Goal: Task Accomplishment & Management: Complete application form

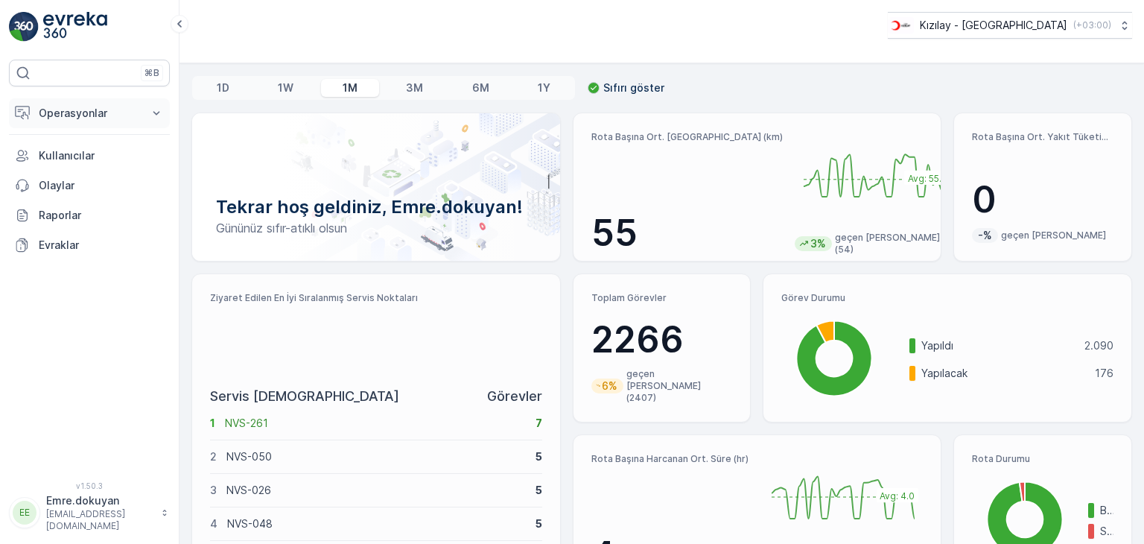
click at [74, 113] on p "Operasyonlar" at bounding box center [89, 113] width 101 height 15
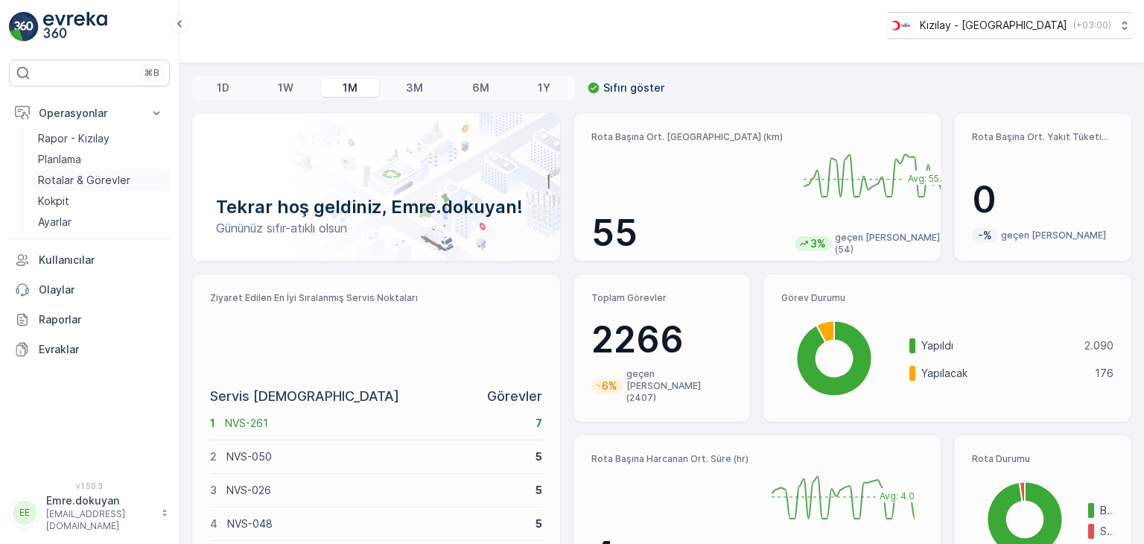
click at [84, 178] on p "Rotalar & Görevler" at bounding box center [84, 180] width 92 height 15
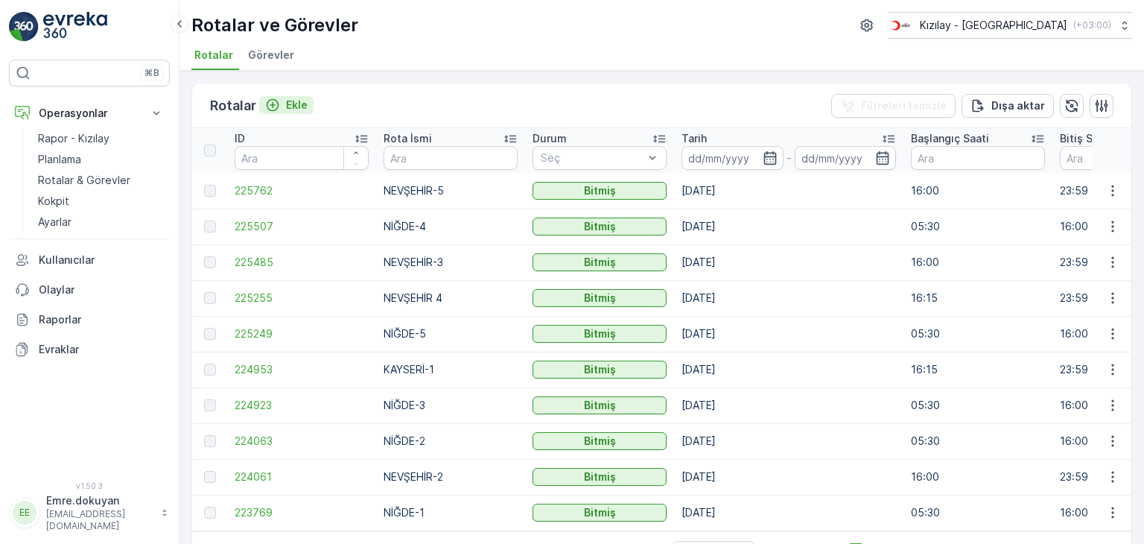
click at [290, 98] on p "Ekle" at bounding box center [297, 105] width 22 height 15
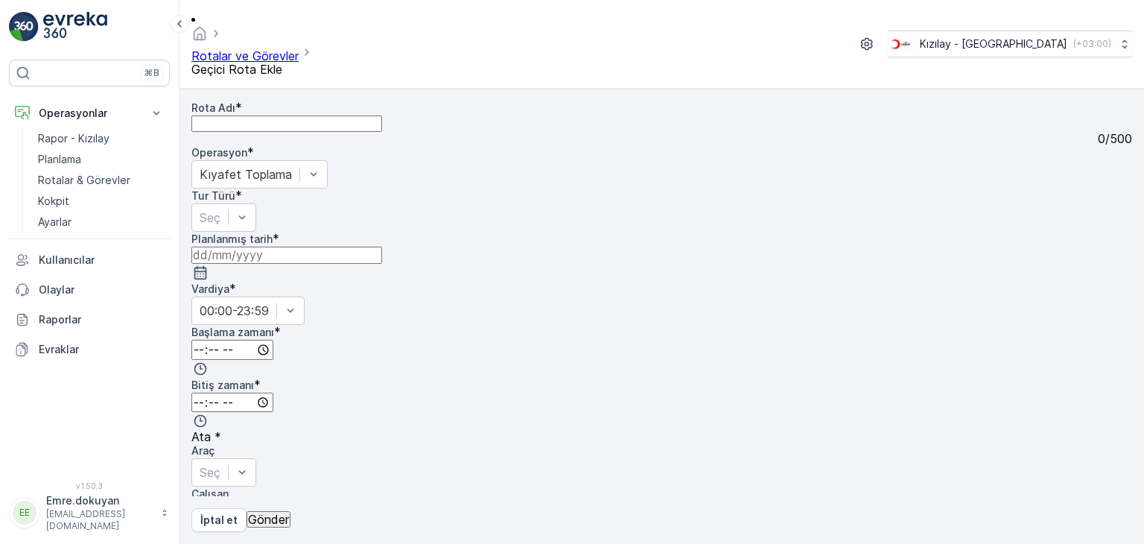
click at [304, 115] on Adı "Rota Adı" at bounding box center [286, 123] width 191 height 16
type Adı "NEVŞEHİR-2"
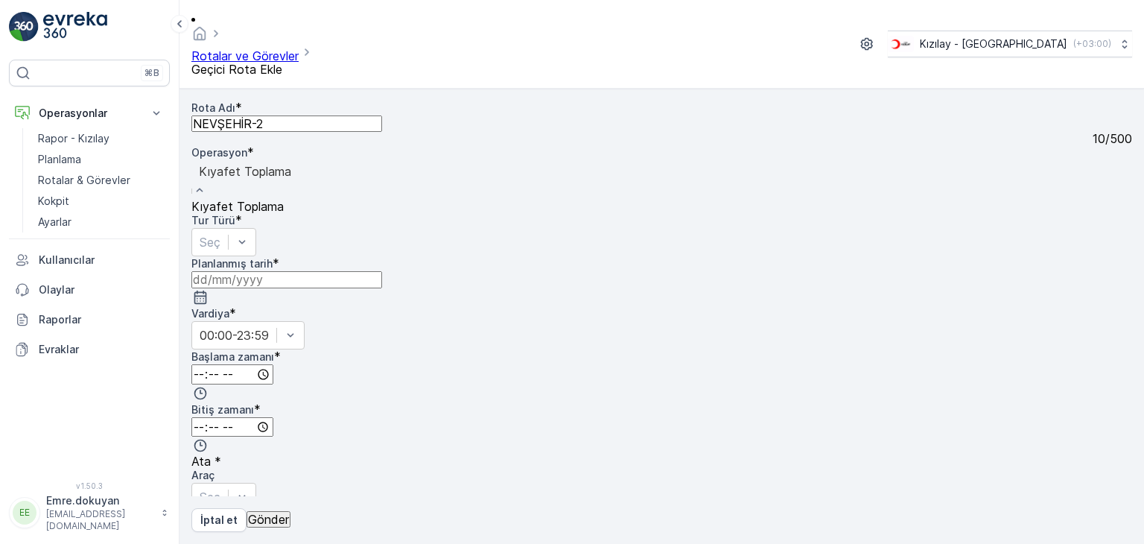
drag, startPoint x: 515, startPoint y: 147, endPoint x: 426, endPoint y: 165, distance: 91.1
click at [284, 199] on span "Kıyafet Toplama" at bounding box center [237, 206] width 92 height 15
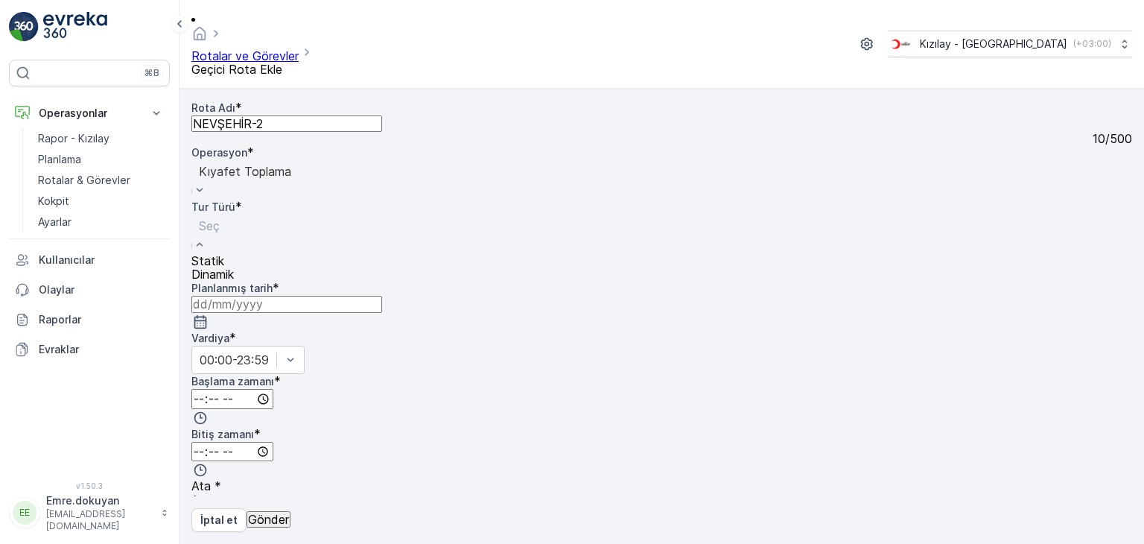
drag, startPoint x: 426, startPoint y: 165, endPoint x: 297, endPoint y: 211, distance: 136.8
click at [234, 254] on div "Statik" at bounding box center [212, 260] width 42 height 13
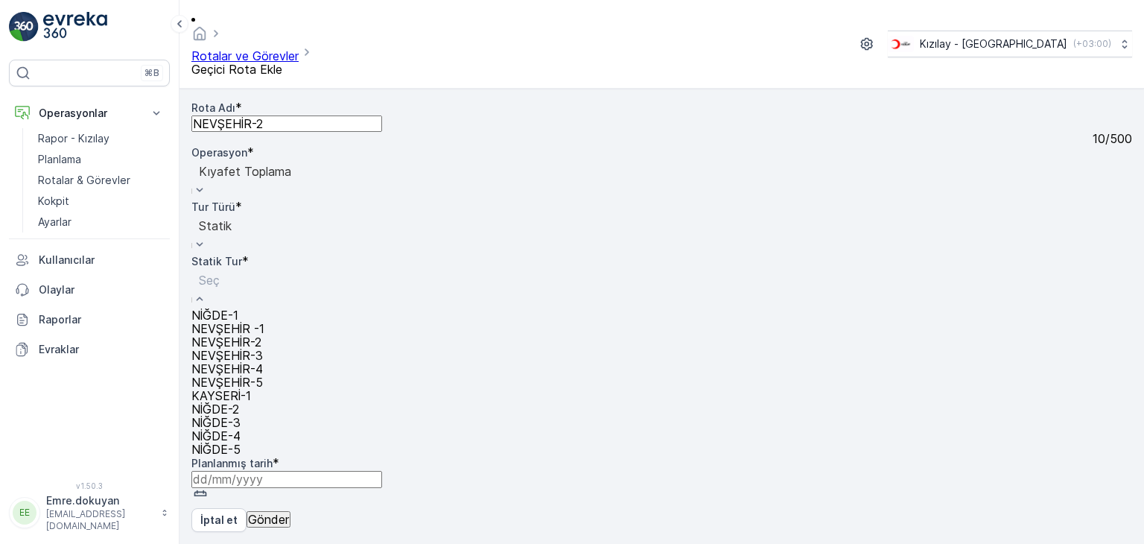
click at [261, 334] on span "NEVŞEHİR-2" at bounding box center [226, 341] width 70 height 15
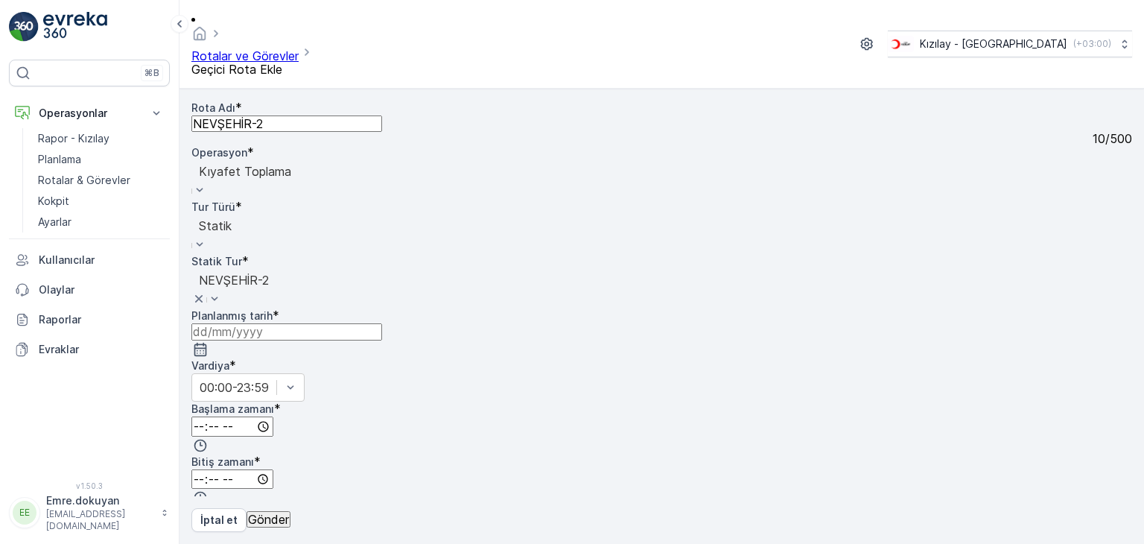
click at [208, 342] on icon "button" at bounding box center [200, 349] width 15 height 15
click at [820, 348] on div "19" at bounding box center [826, 354] width 13 height 13
type input "[DATE]"
click at [273, 416] on input "time" at bounding box center [232, 426] width 82 height 20
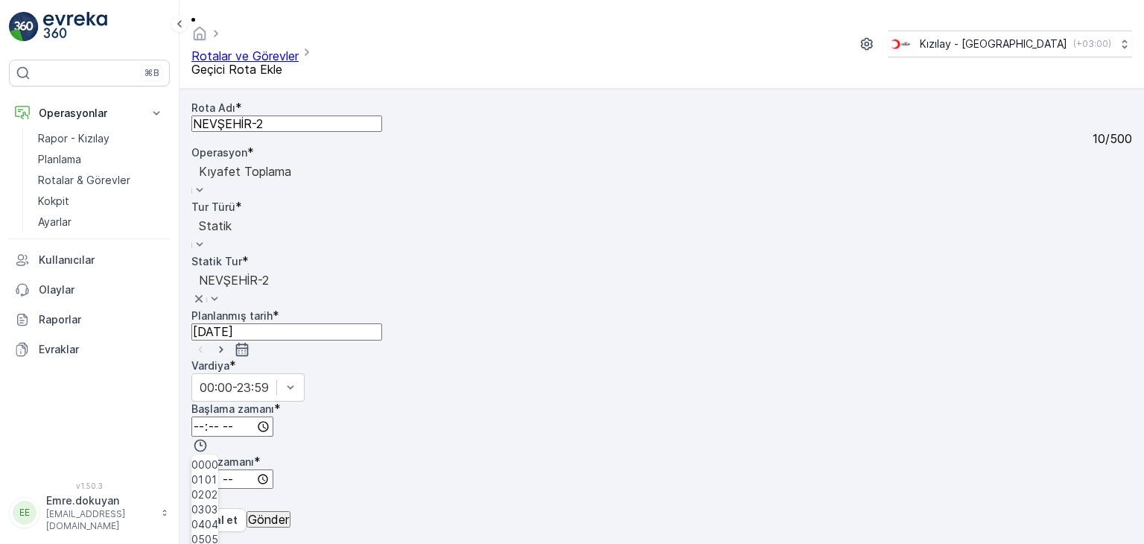
type input "08:20"
click at [273, 469] on input "time" at bounding box center [232, 479] width 82 height 20
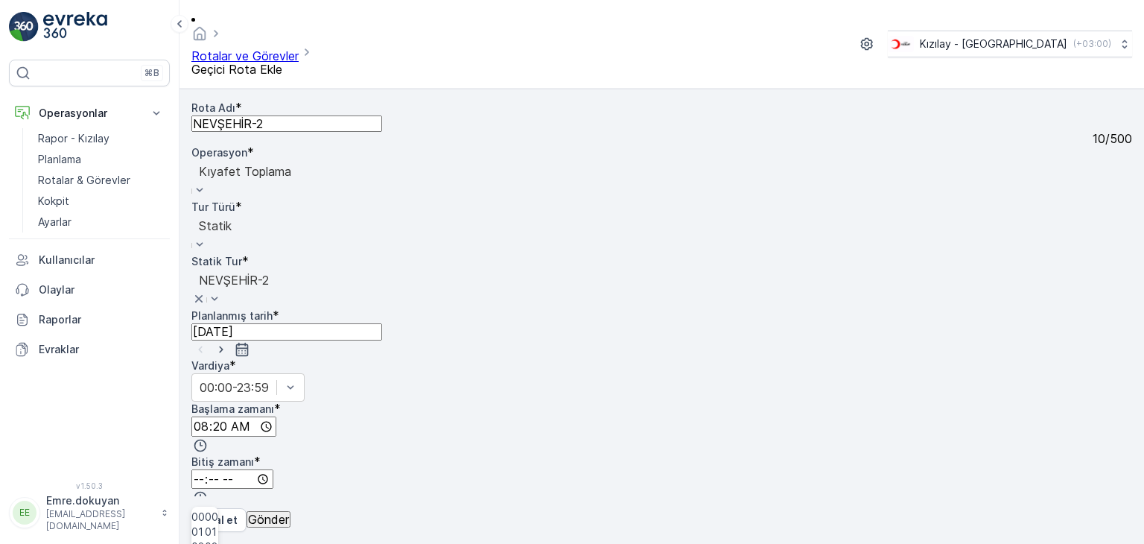
scroll to position [354, 0]
type input "17:00"
click at [218, 509] on span "00" at bounding box center [211, 516] width 13 height 15
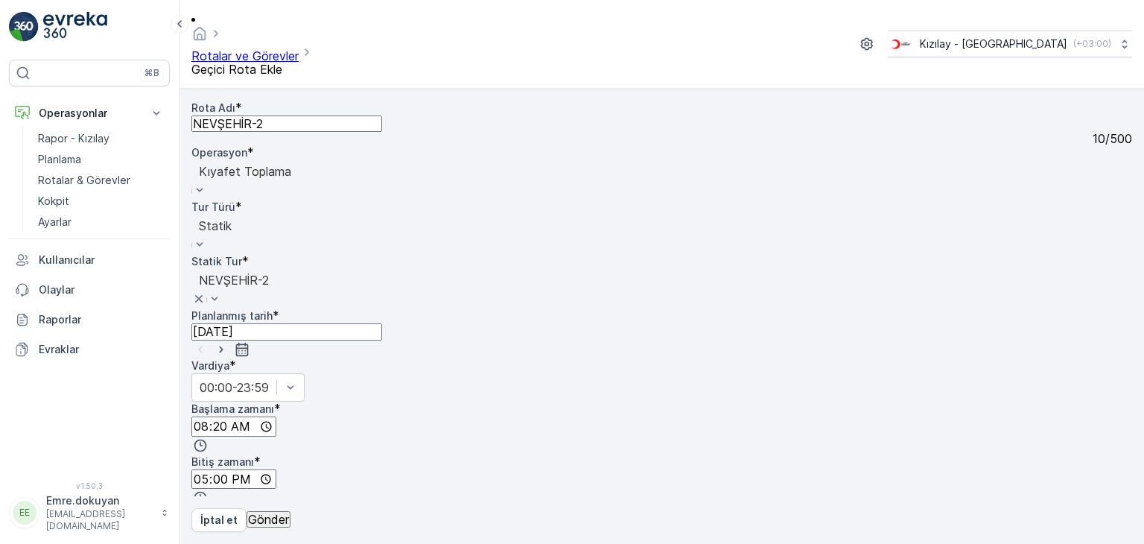
click at [289, 515] on p "Gönder" at bounding box center [268, 518] width 41 height 13
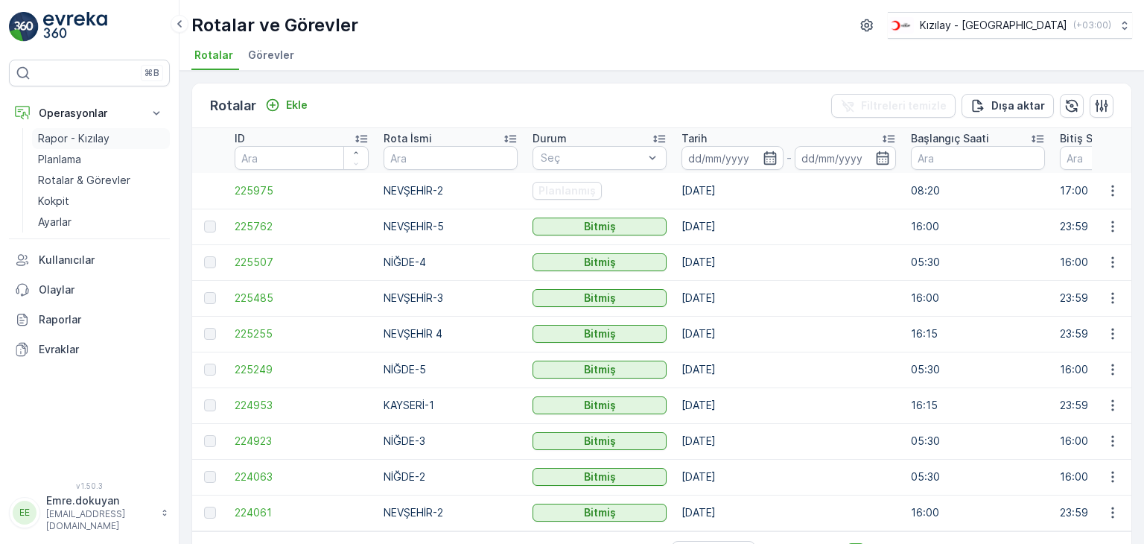
click at [102, 138] on p "Rapor - Kızılay" at bounding box center [73, 138] width 71 height 15
